Goal: Obtain resource: Download file/media

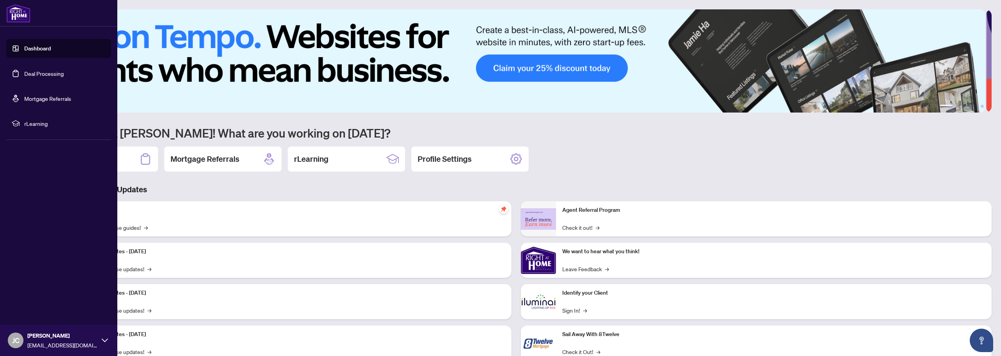
click at [38, 75] on link "Deal Processing" at bounding box center [43, 73] width 39 height 7
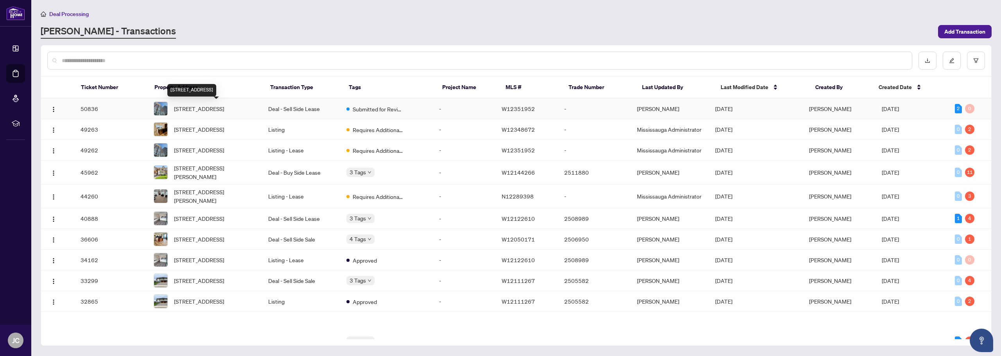
click at [224, 108] on span "[STREET_ADDRESS]" at bounding box center [199, 108] width 50 height 9
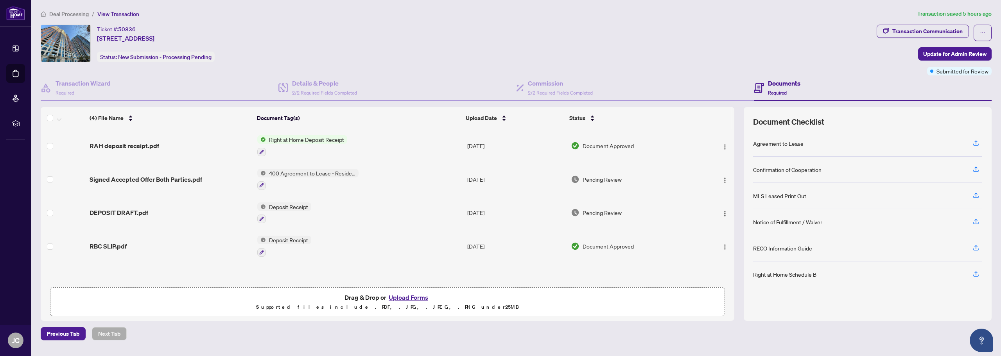
click at [298, 139] on span "Right at Home Deposit Receipt" at bounding box center [306, 139] width 81 height 9
click at [150, 147] on span "RAH deposit receipt.pdf" at bounding box center [125, 145] width 70 height 9
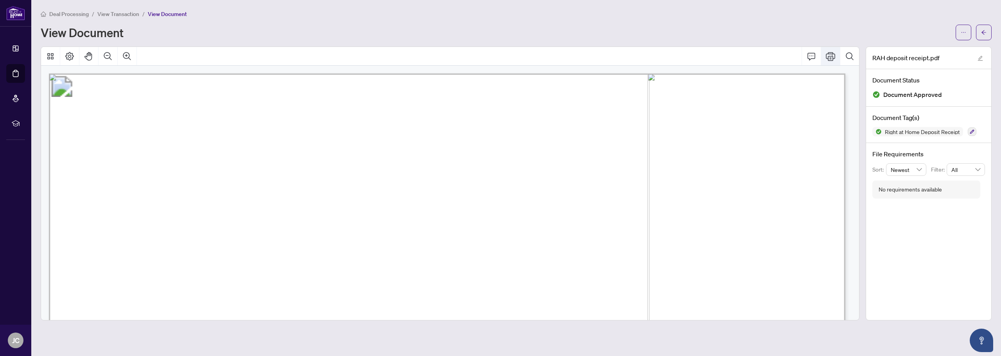
click at [834, 52] on icon "Print" at bounding box center [830, 56] width 9 height 9
